Goal: Task Accomplishment & Management: Manage account settings

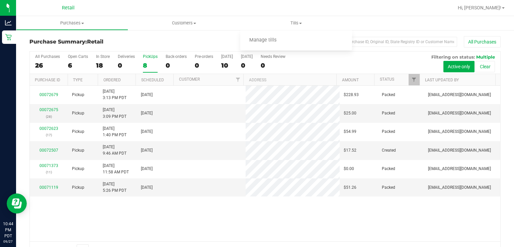
click at [266, 42] on span "Manage tills" at bounding box center [262, 40] width 45 height 6
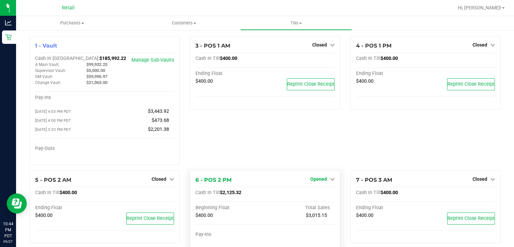
click at [320, 180] on span "Opened" at bounding box center [318, 178] width 17 height 5
click at [311, 194] on link "Close Till" at bounding box center [319, 192] width 18 height 5
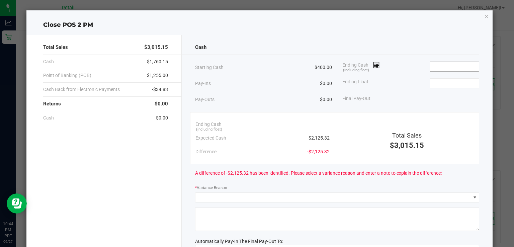
click at [446, 64] on input at bounding box center [454, 66] width 49 height 9
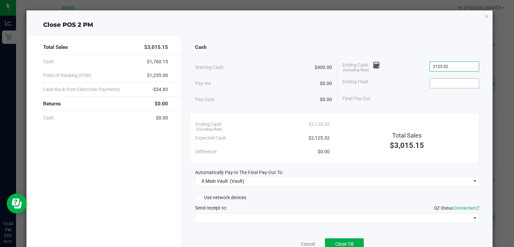
click at [448, 83] on input at bounding box center [454, 83] width 49 height 9
type input "$2,125.32"
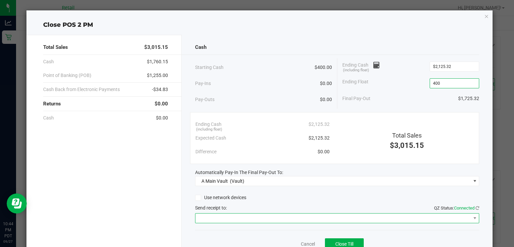
click at [243, 218] on span at bounding box center [332, 218] width 275 height 9
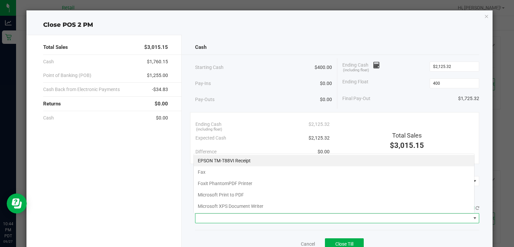
type input "$400.00"
click at [237, 161] on Receipt "EPSON TM-T88VI Receipt" at bounding box center [334, 160] width 280 height 11
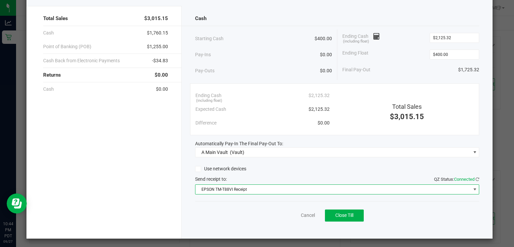
scroll to position [30, 0]
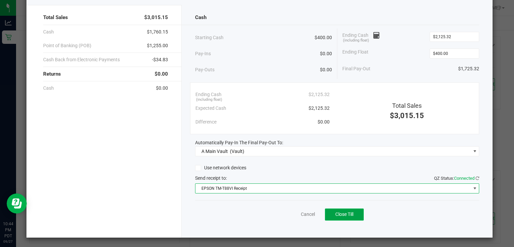
click at [346, 214] on span "Close Till" at bounding box center [344, 214] width 18 height 5
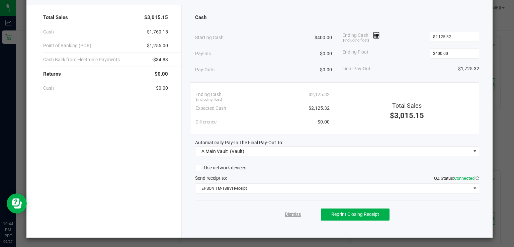
click at [285, 212] on link "Dismiss" at bounding box center [293, 214] width 16 height 7
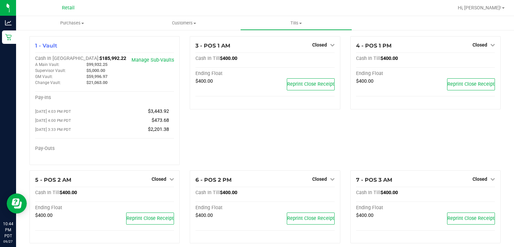
click at [503, 8] on span at bounding box center [503, 7] width 3 height 1
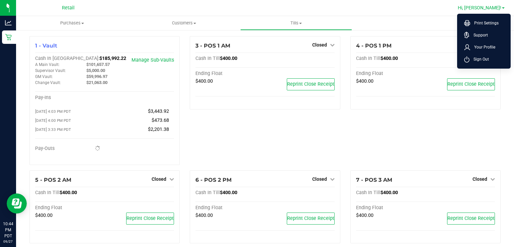
click at [482, 58] on span "Sign Out" at bounding box center [479, 59] width 19 height 7
